Goal: Information Seeking & Learning: Learn about a topic

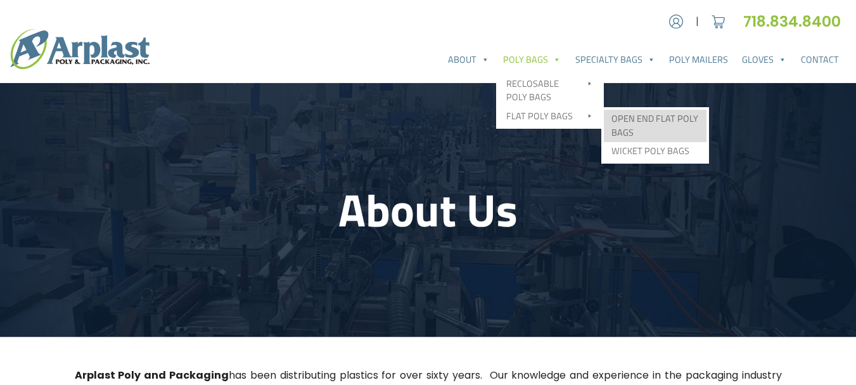
click at [623, 117] on link "Open End Flat Poly Bags" at bounding box center [655, 126] width 103 height 32
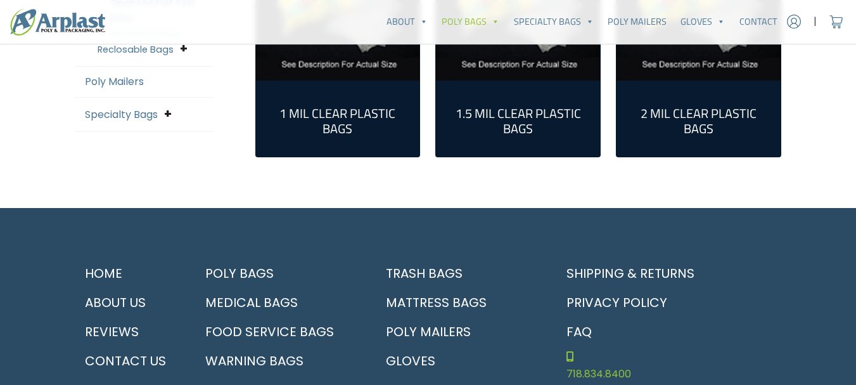
scroll to position [507, 0]
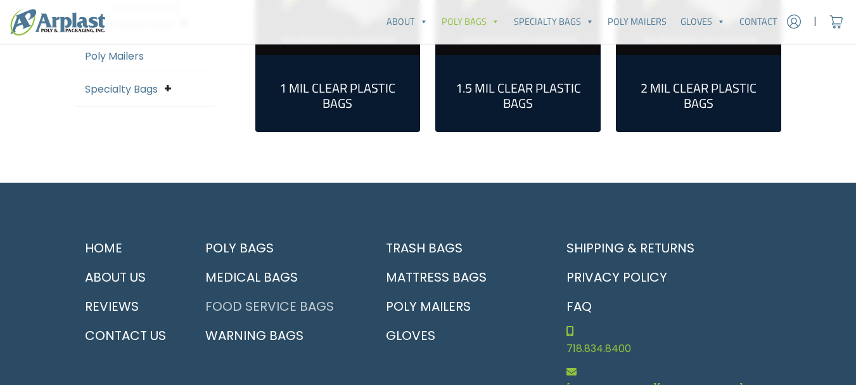
click at [305, 305] on link "Food Service Bags" at bounding box center [277, 306] width 165 height 29
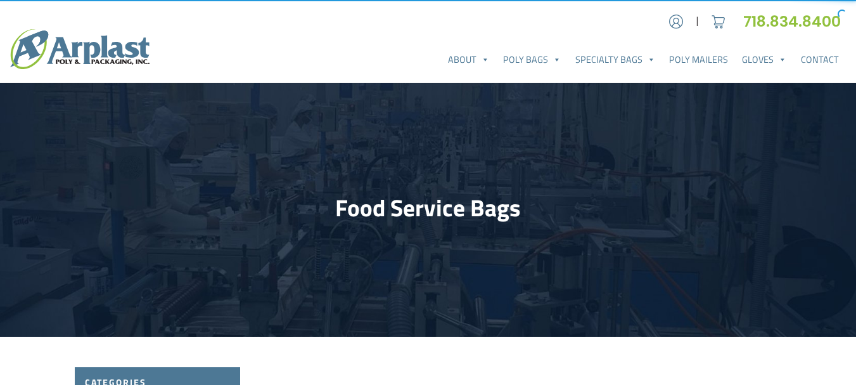
click at [345, 285] on header "Food Service Bags" at bounding box center [428, 210] width 856 height 254
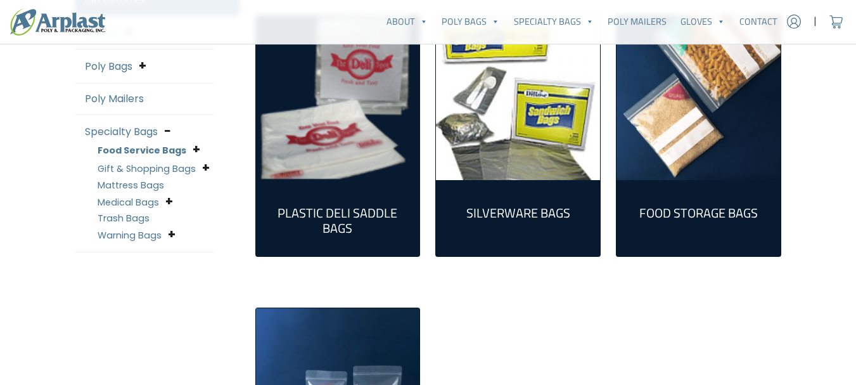
scroll to position [380, 0]
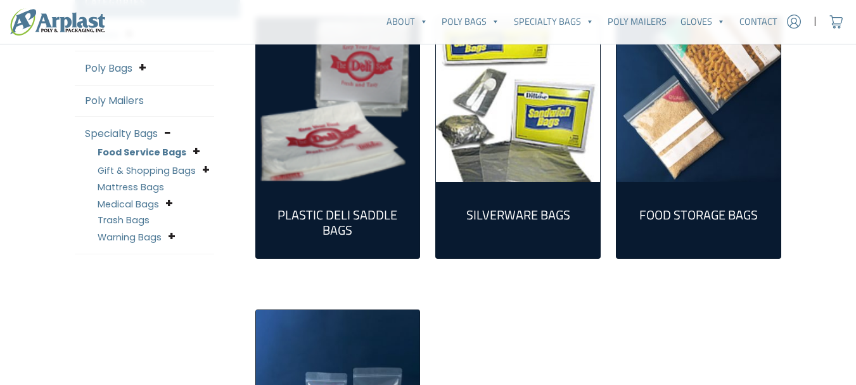
click at [683, 210] on h2 "Food Storage Bags (1)" at bounding box center [699, 214] width 144 height 15
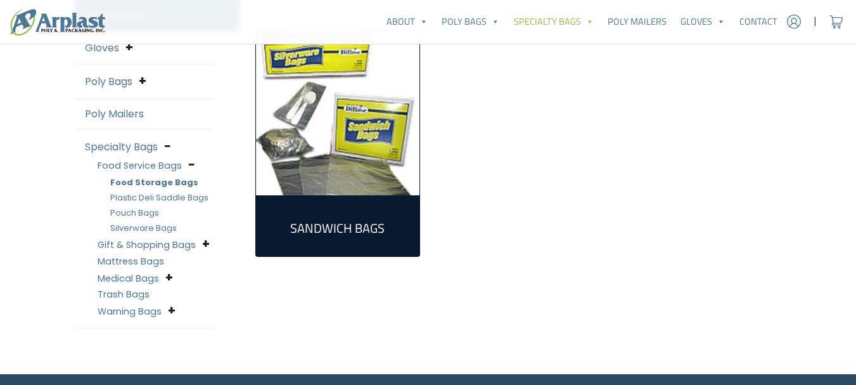
scroll to position [380, 0]
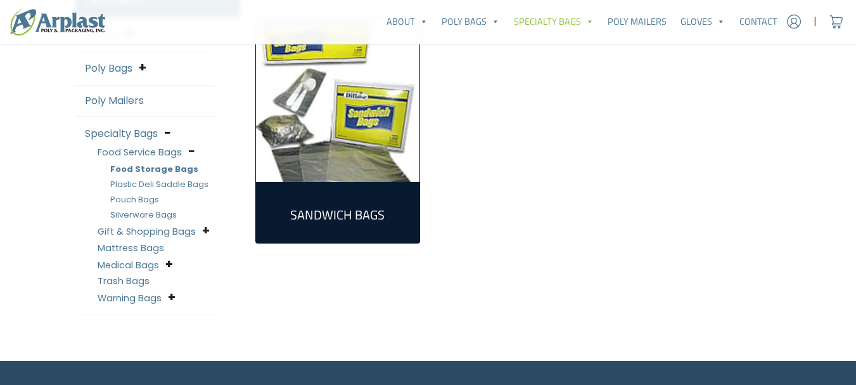
click at [342, 272] on div "Sandwich Bags (1)" at bounding box center [519, 158] width 542 height 343
click at [119, 70] on link "Poly Bags" at bounding box center [109, 68] width 48 height 15
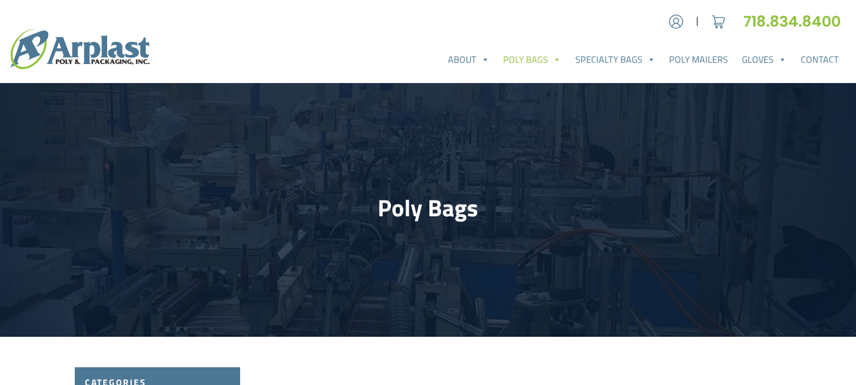
click at [164, 136] on header "Poly Bags" at bounding box center [428, 210] width 856 height 254
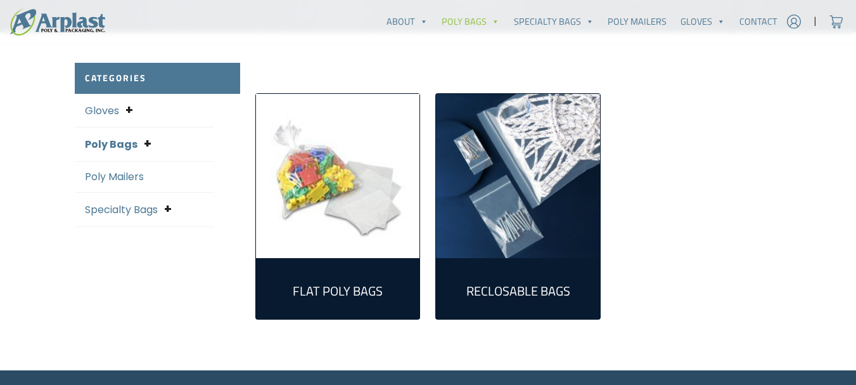
scroll to position [330, 0]
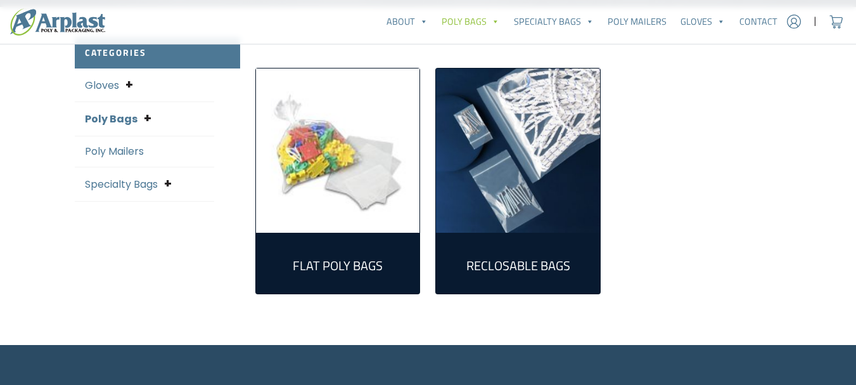
click at [302, 141] on img "Visit product category Flat Poly Bags" at bounding box center [338, 150] width 164 height 164
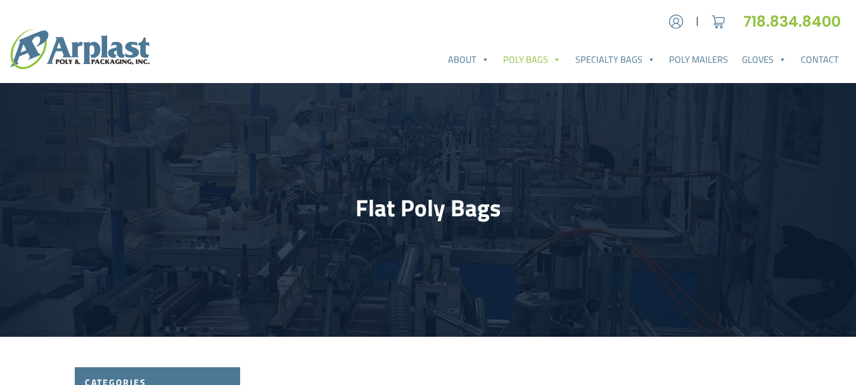
click at [334, 294] on header "Flat Poly Bags" at bounding box center [428, 210] width 856 height 254
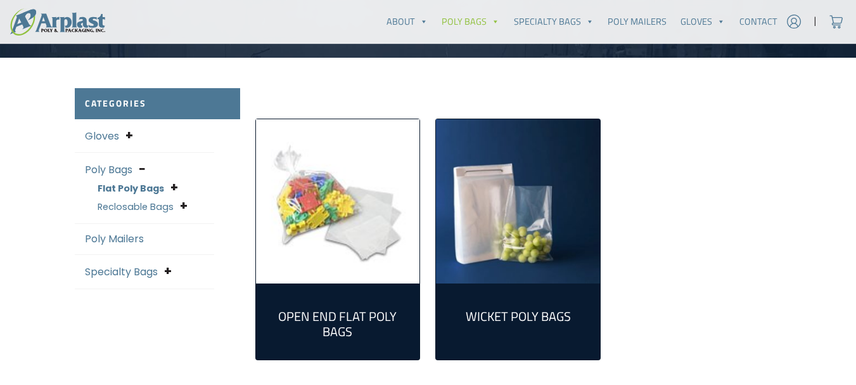
scroll to position [304, 0]
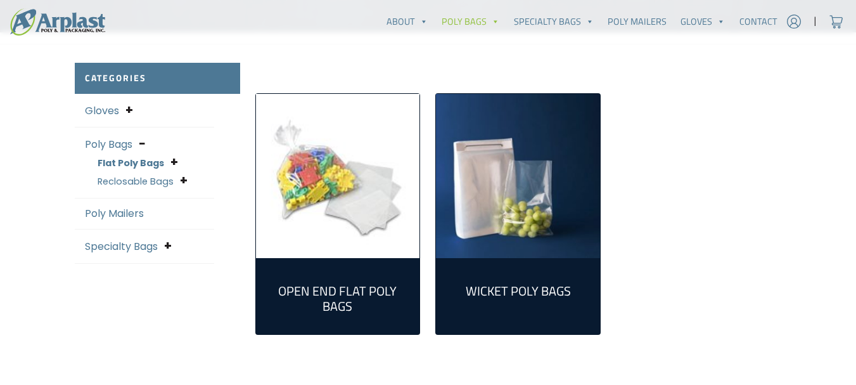
click at [155, 166] on link "Flat Poly Bags" at bounding box center [131, 163] width 67 height 13
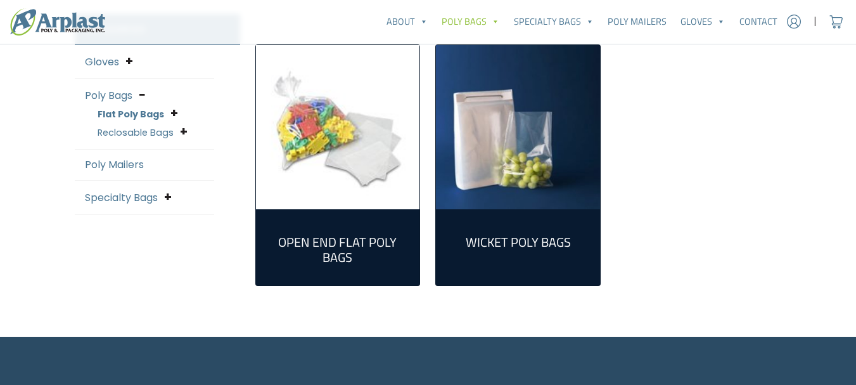
scroll to position [355, 0]
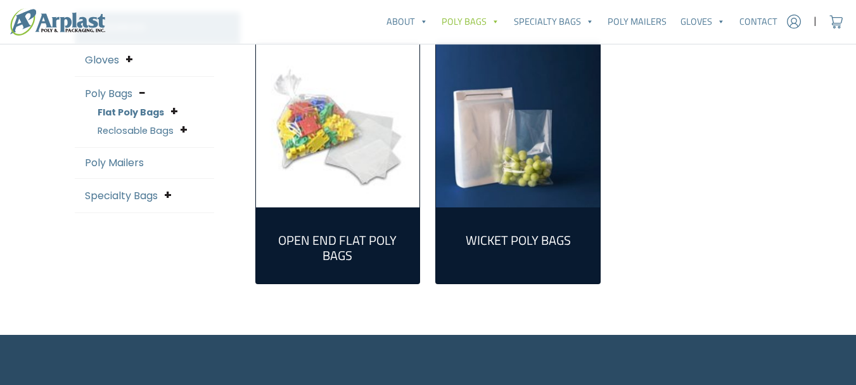
click at [519, 241] on h2 "Wicket Poly Bags (3)" at bounding box center [518, 240] width 144 height 15
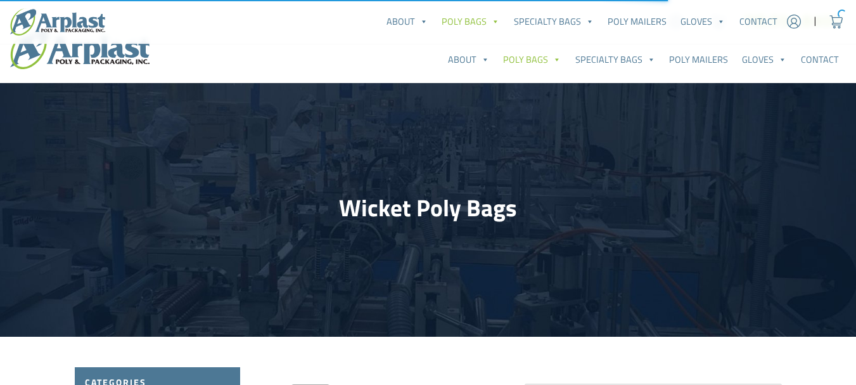
select select "25"
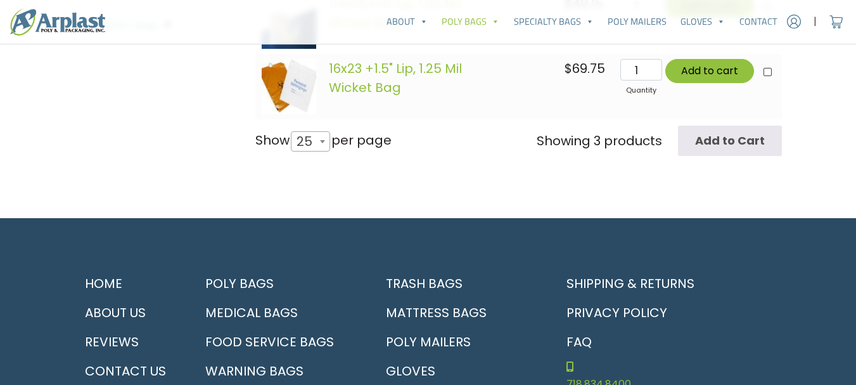
scroll to position [558, 0]
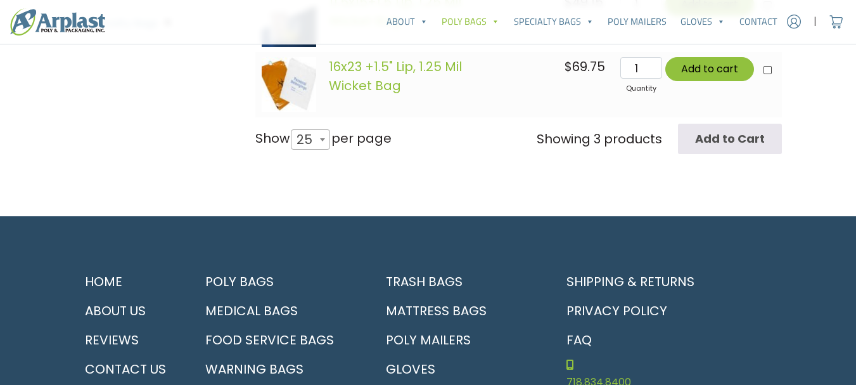
click at [326, 138] on span at bounding box center [322, 139] width 13 height 19
click at [324, 129] on select "10 25 50 100 All" at bounding box center [306, 128] width 35 height 1
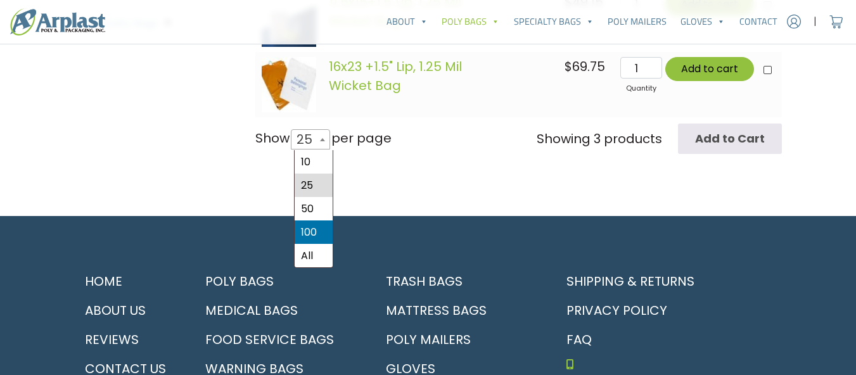
select select "100"
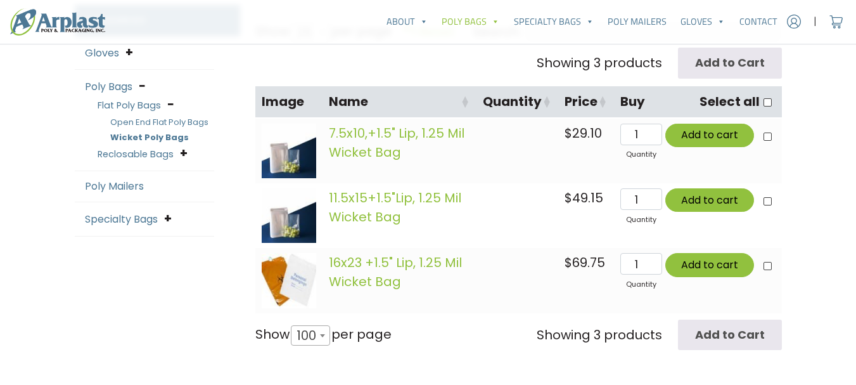
scroll to position [337, 0]
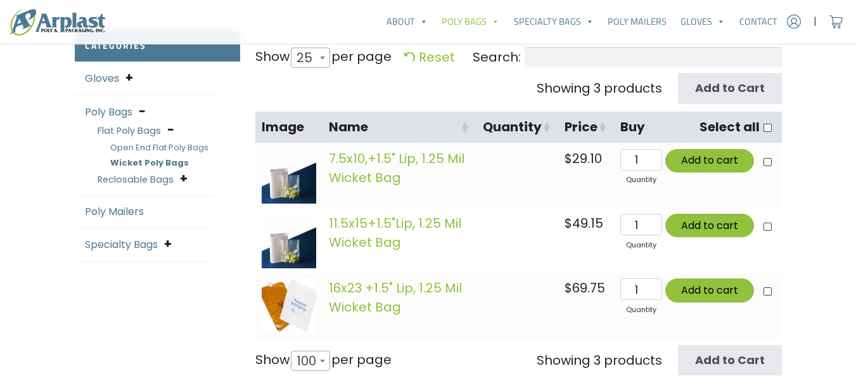
click at [221, 270] on div "Categories Gloves Latex Gloves Nitrile Gloves Vinyl Gloves Poly Bags Flat Poly …" at bounding box center [157, 218] width 181 height 376
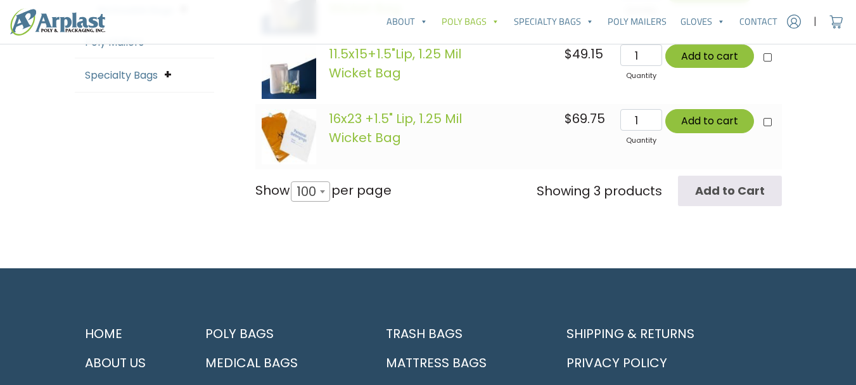
scroll to position [489, 0]
